Goal: Book appointment/travel/reservation

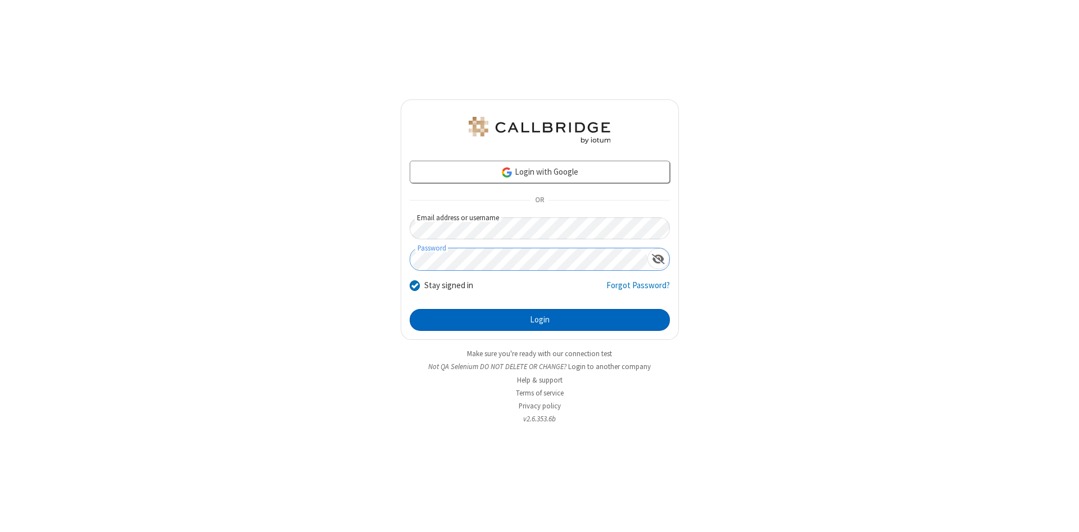
click at [540, 320] on button "Login" at bounding box center [540, 320] width 260 height 22
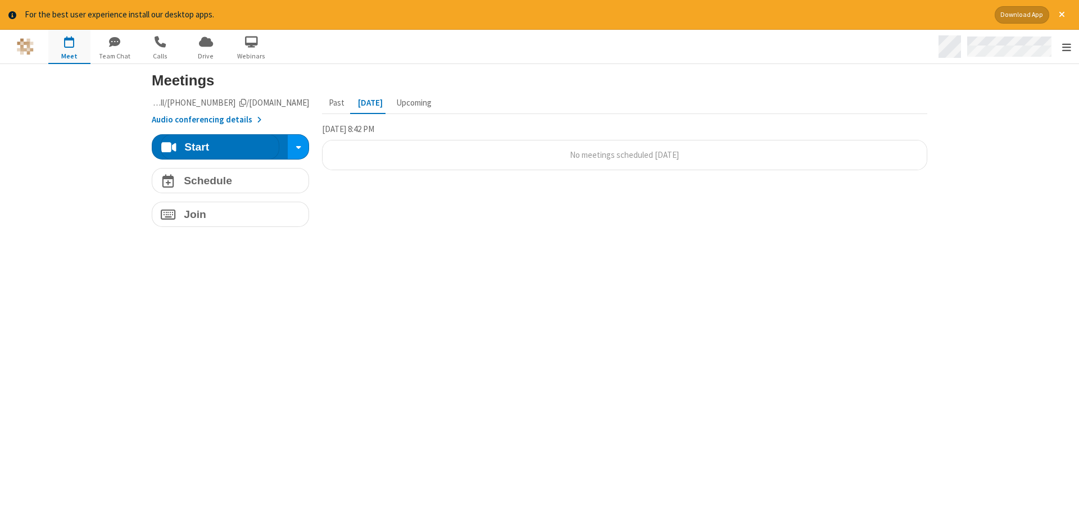
click at [1066, 47] on span "Open menu" at bounding box center [1066, 47] width 9 height 11
click at [69, 46] on span "button" at bounding box center [69, 41] width 42 height 19
click at [230, 180] on h4 "Schedule" at bounding box center [208, 180] width 48 height 11
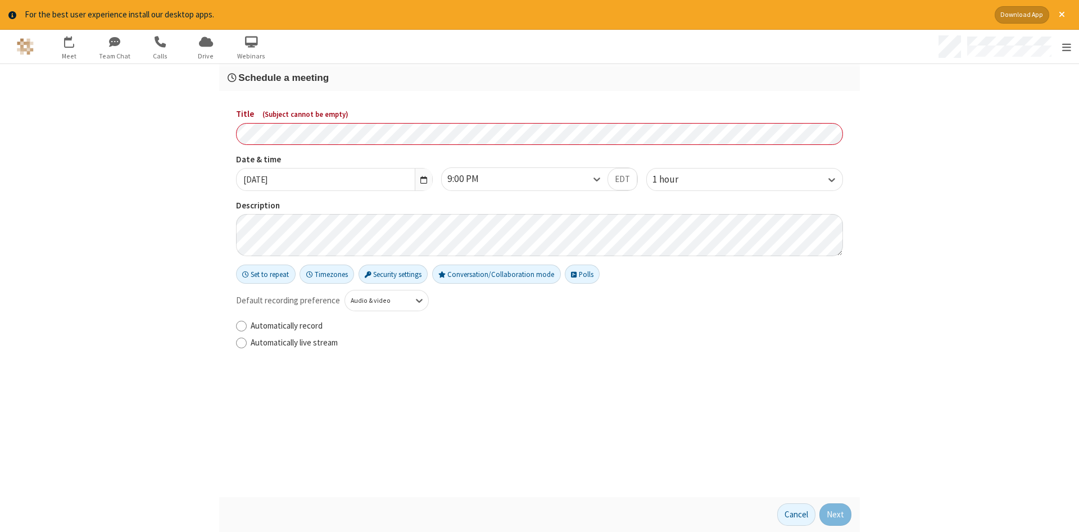
click at [540, 77] on h3 "Schedule a meeting" at bounding box center [540, 78] width 624 height 11
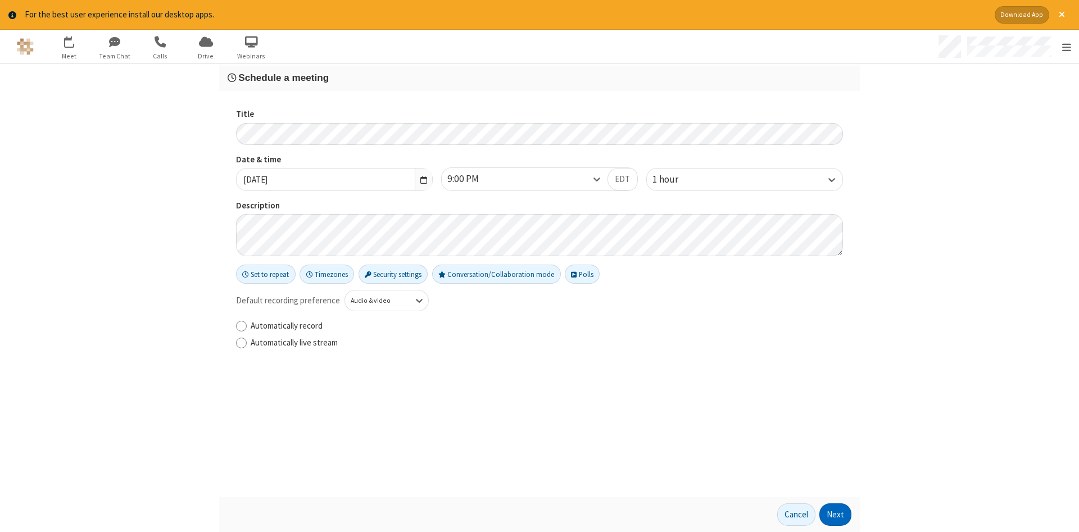
click at [836, 515] on button "Next" at bounding box center [836, 515] width 32 height 22
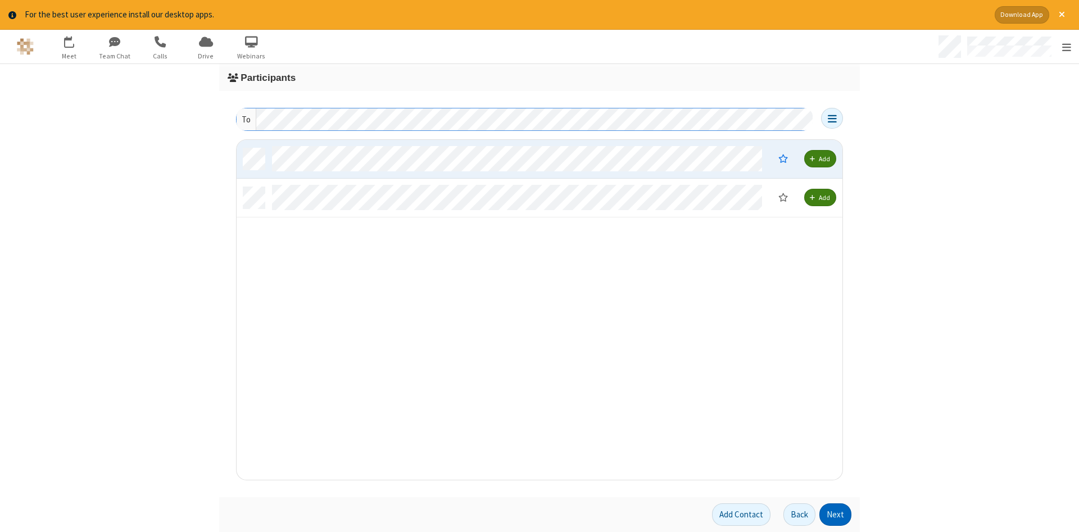
click at [836, 515] on button "Next" at bounding box center [836, 515] width 32 height 22
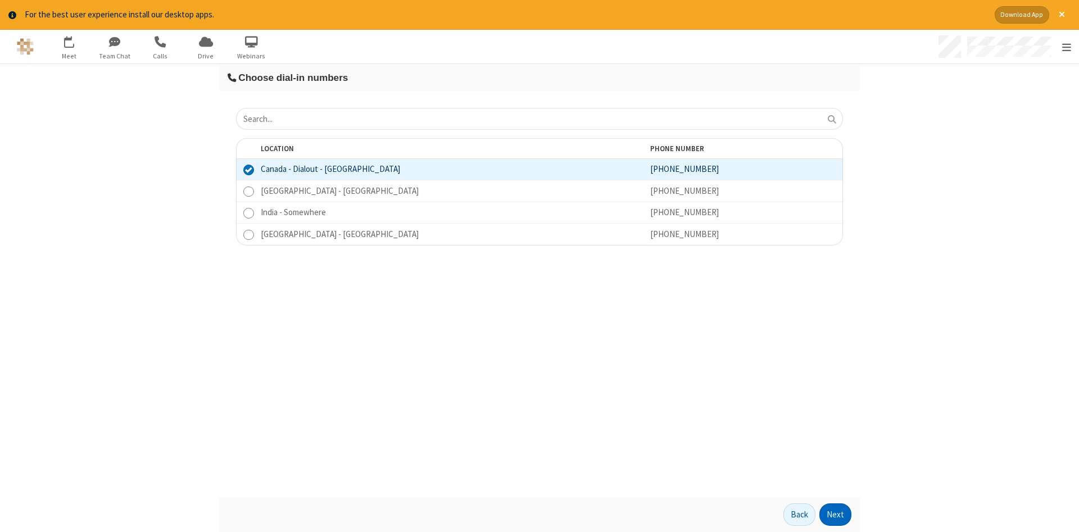
click at [836, 515] on button "Next" at bounding box center [836, 515] width 32 height 22
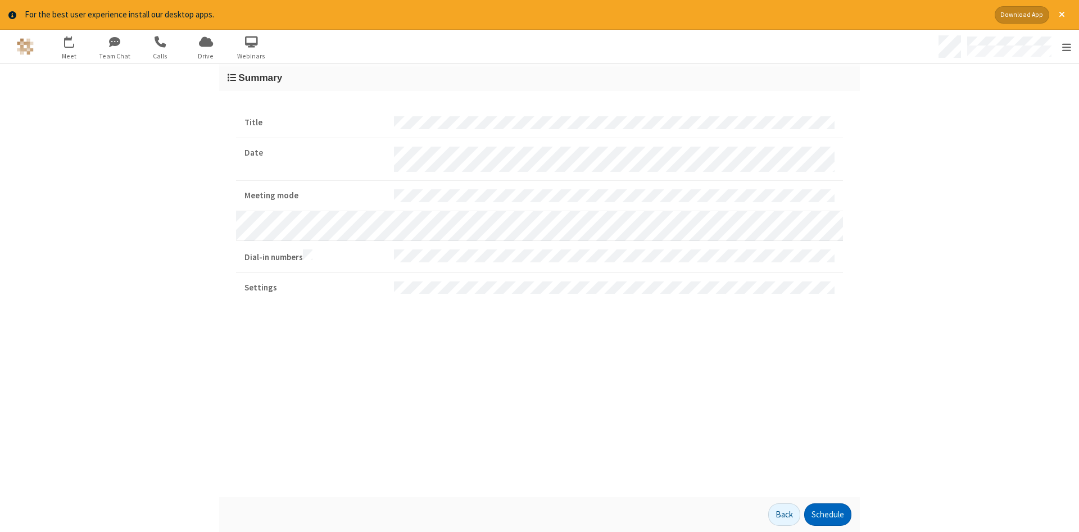
click at [827, 515] on button "Schedule" at bounding box center [827, 515] width 47 height 22
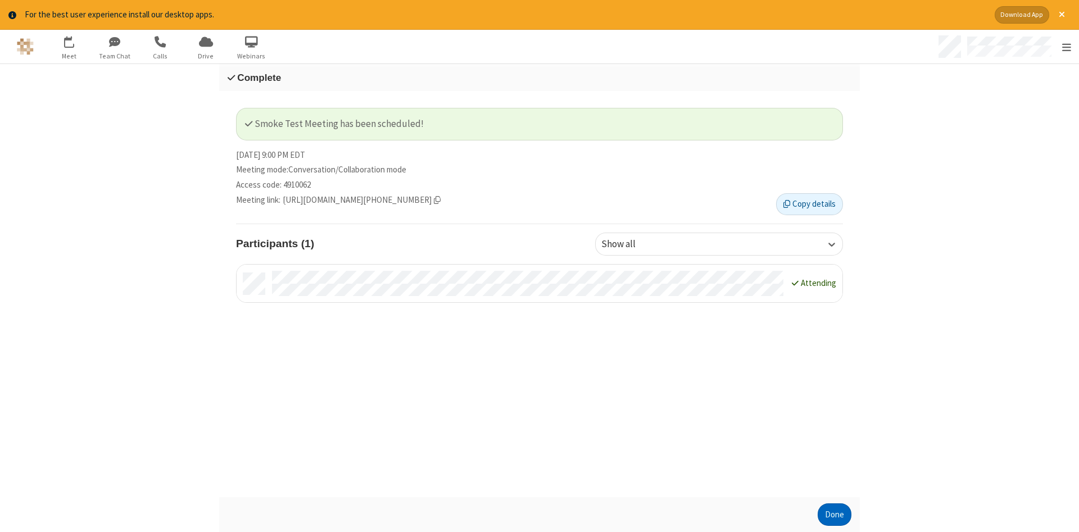
click at [835, 515] on button "Done" at bounding box center [835, 515] width 34 height 22
